Goal: Task Accomplishment & Management: Manage account settings

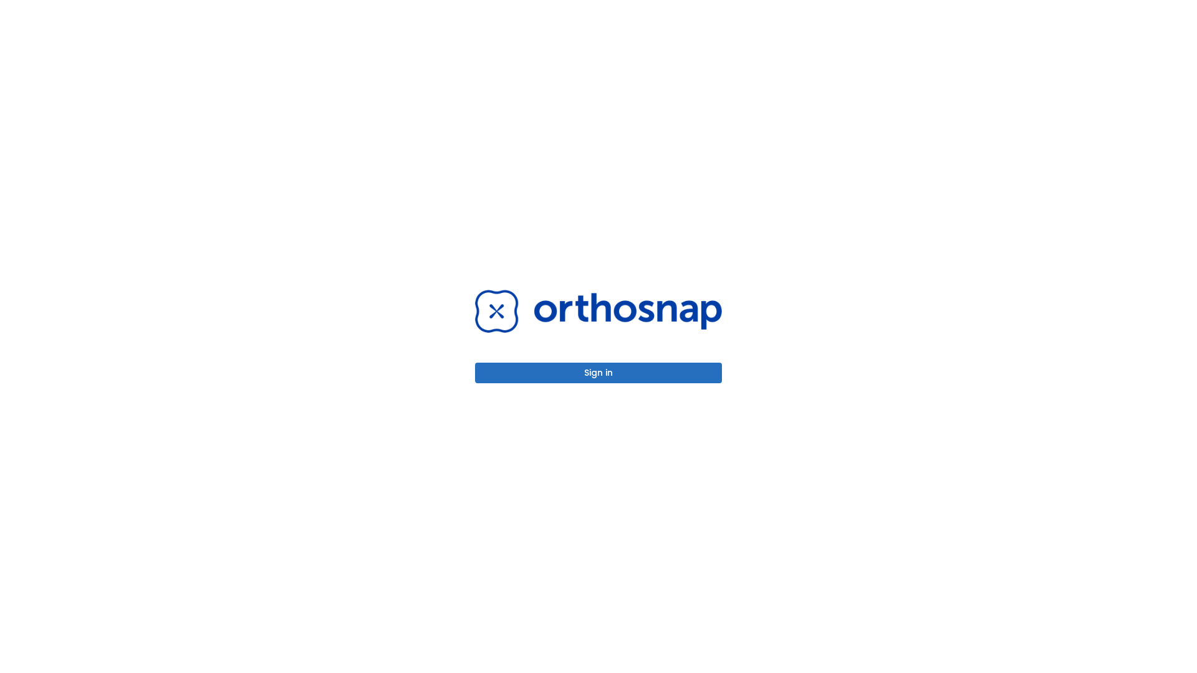
click at [599, 373] on button "Sign in" at bounding box center [598, 373] width 247 height 21
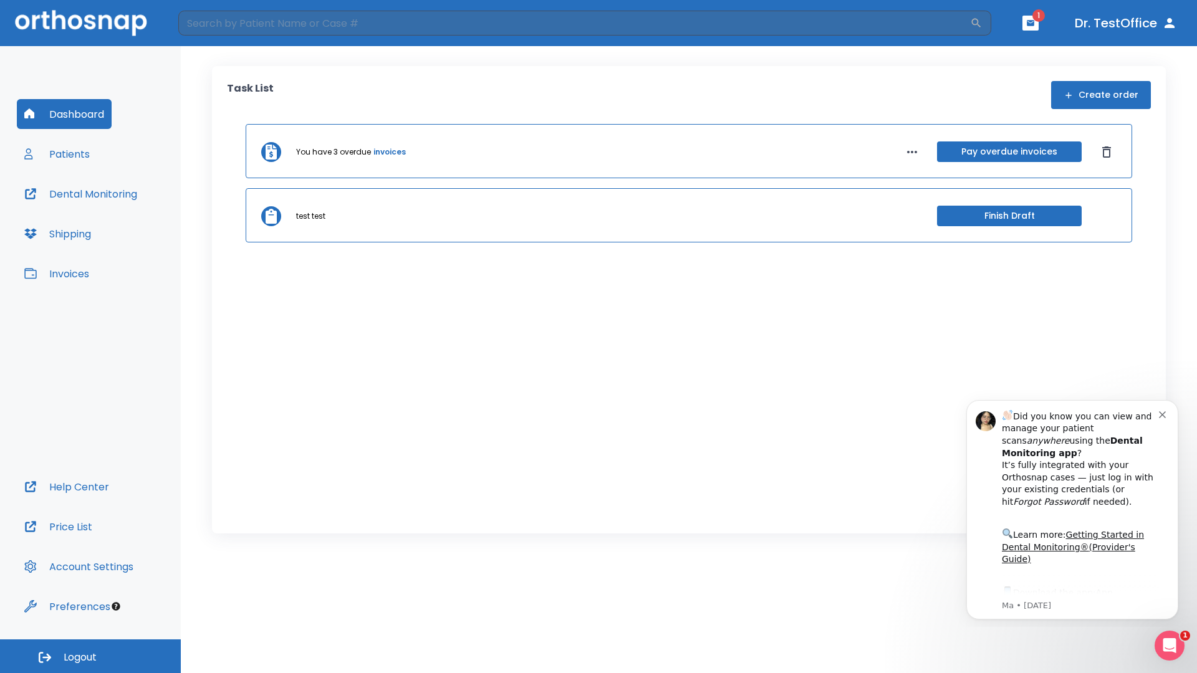
click at [90, 657] on span "Logout" at bounding box center [80, 658] width 33 height 14
